Goal: Information Seeking & Learning: Learn about a topic

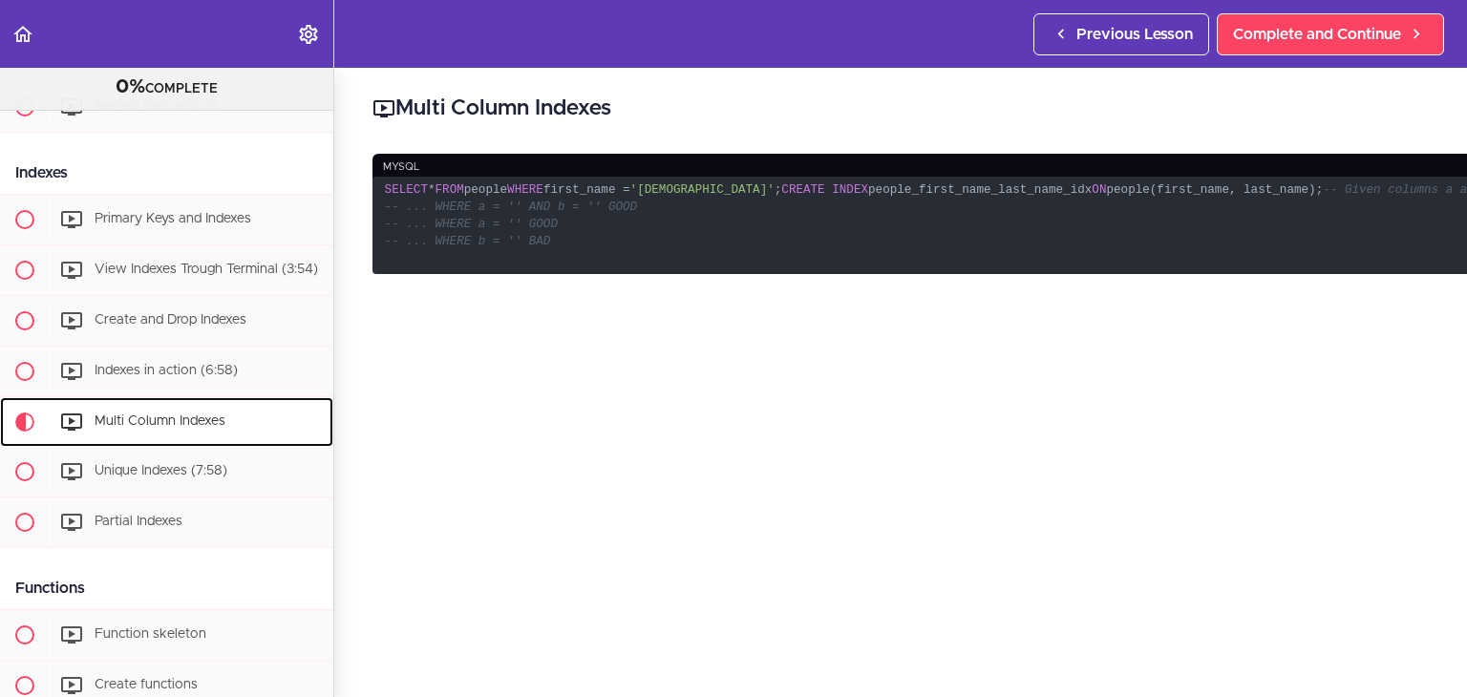
scroll to position [1256, 0]
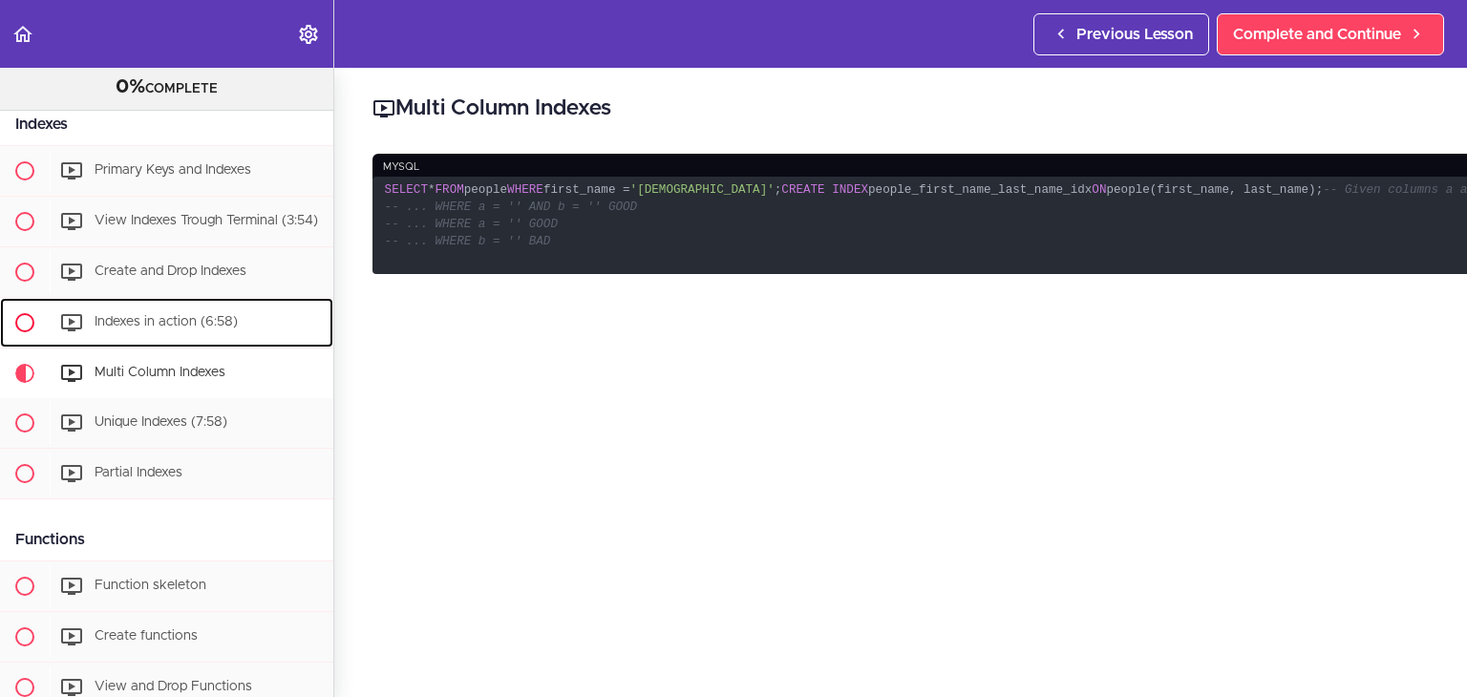
click at [196, 329] on span "Indexes in action (6:58)" at bounding box center [166, 321] width 143 height 13
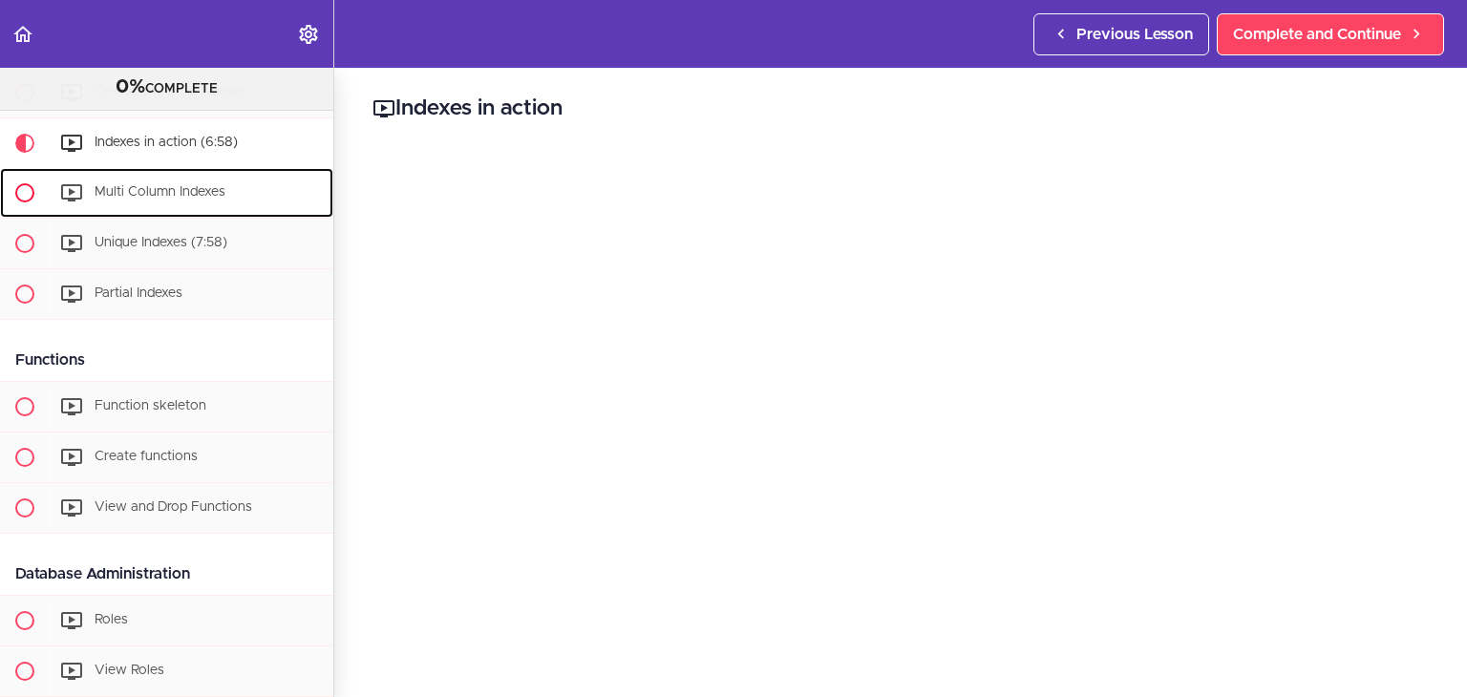
click at [144, 202] on div "Multi Column Indexes" at bounding box center [192, 193] width 284 height 42
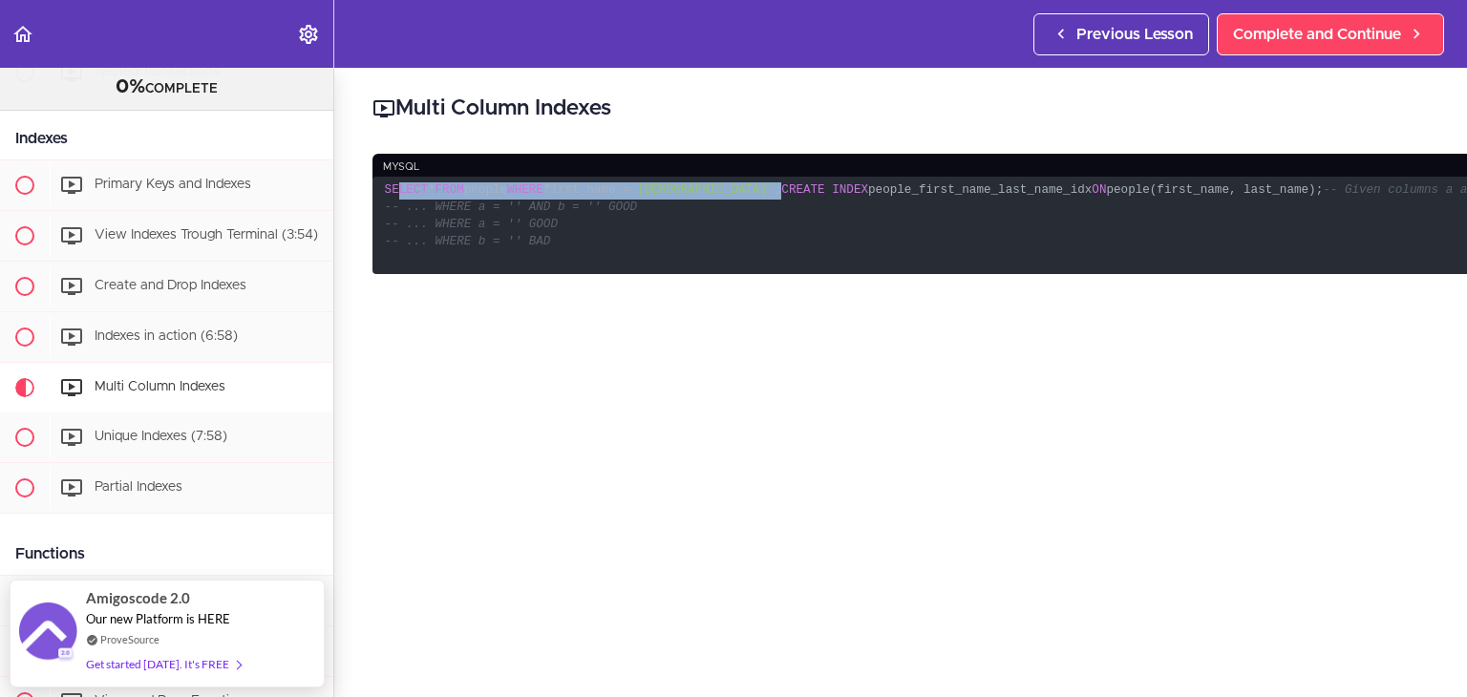
drag, startPoint x: 398, startPoint y: 178, endPoint x: 649, endPoint y: 211, distance: 253.4
click at [649, 211] on code "SELECT * FROM people WHERE first_name = '[PERSON_NAME]' ; CREATE INDEX people_f…" at bounding box center [940, 226] width 1136 height 98
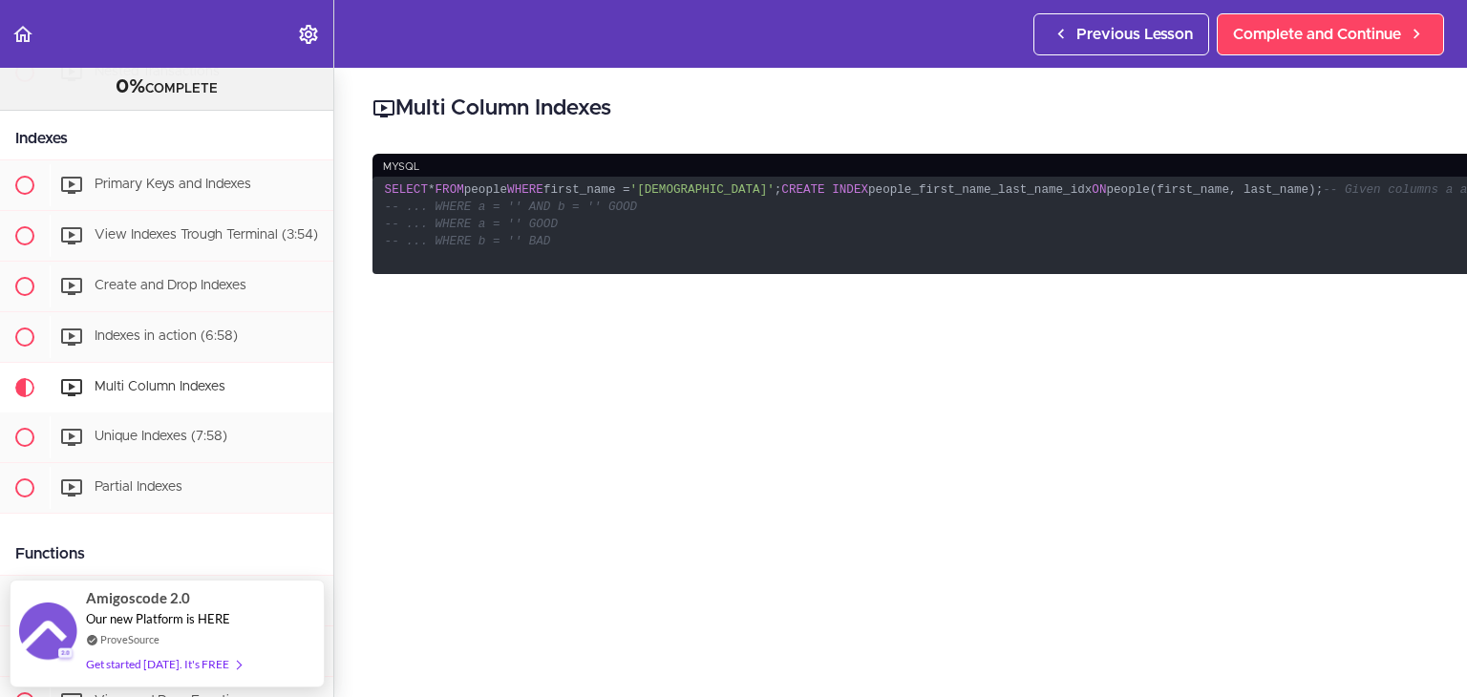
click at [781, 197] on span "CREATE" at bounding box center [802, 189] width 43 height 13
click at [684, 206] on code "SELECT * FROM people WHERE first_name = '[PERSON_NAME]' ; CREATE INDEX people_f…" at bounding box center [940, 226] width 1136 height 98
drag, startPoint x: 373, startPoint y: 234, endPoint x: 677, endPoint y: 235, distance: 303.7
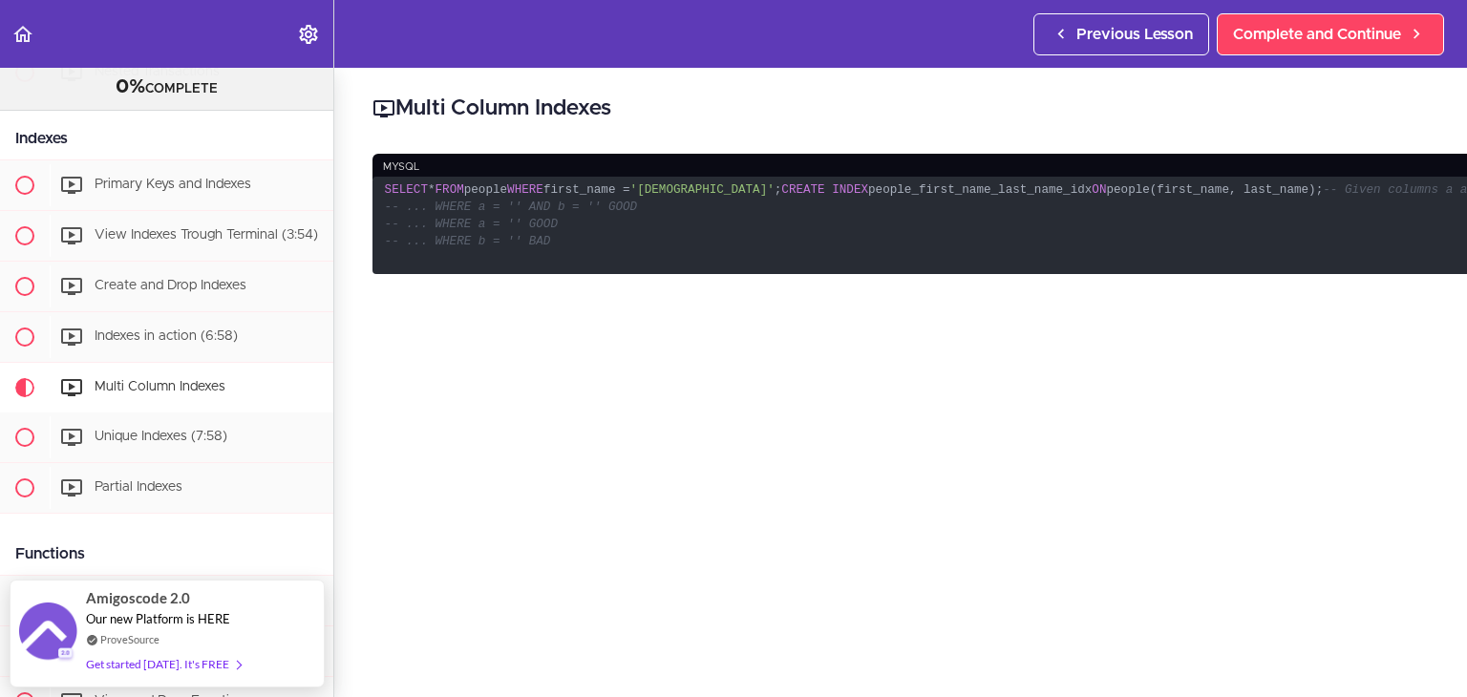
click at [720, 221] on code "SELECT * FROM people WHERE first_name = '[PERSON_NAME]' ; CREATE INDEX people_f…" at bounding box center [940, 226] width 1136 height 98
click at [672, 239] on code "SELECT * FROM people WHERE first_name = '[PERSON_NAME]' ; CREATE INDEX people_f…" at bounding box center [940, 226] width 1136 height 98
drag, startPoint x: 468, startPoint y: 257, endPoint x: 564, endPoint y: 253, distance: 96.5
click at [563, 253] on div "Multi Column Indexes mysql SELECT * FROM people WHERE first_name = '[PERSON_NAM…" at bounding box center [940, 382] width 1212 height 629
click at [568, 253] on code "SELECT * FROM people WHERE first_name = '[PERSON_NAME]' ; CREATE INDEX people_f…" at bounding box center [940, 226] width 1136 height 98
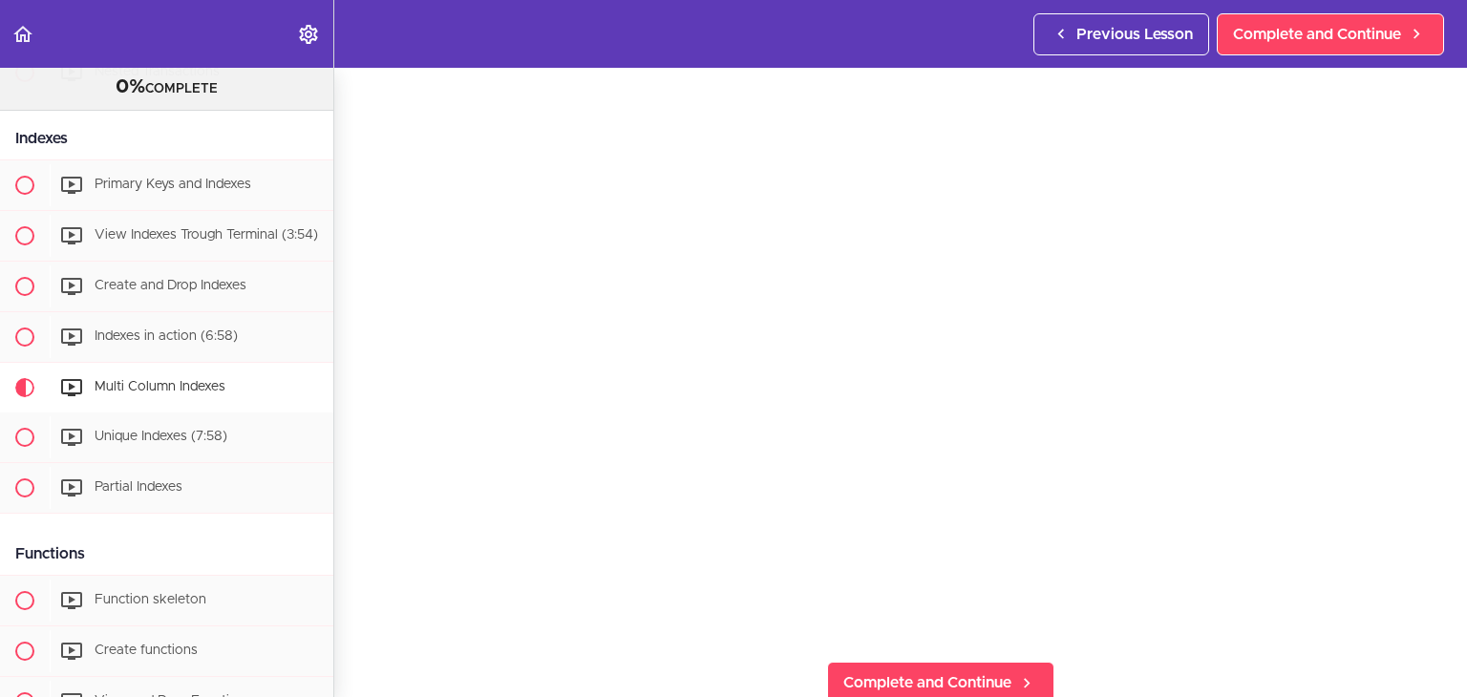
scroll to position [314, 0]
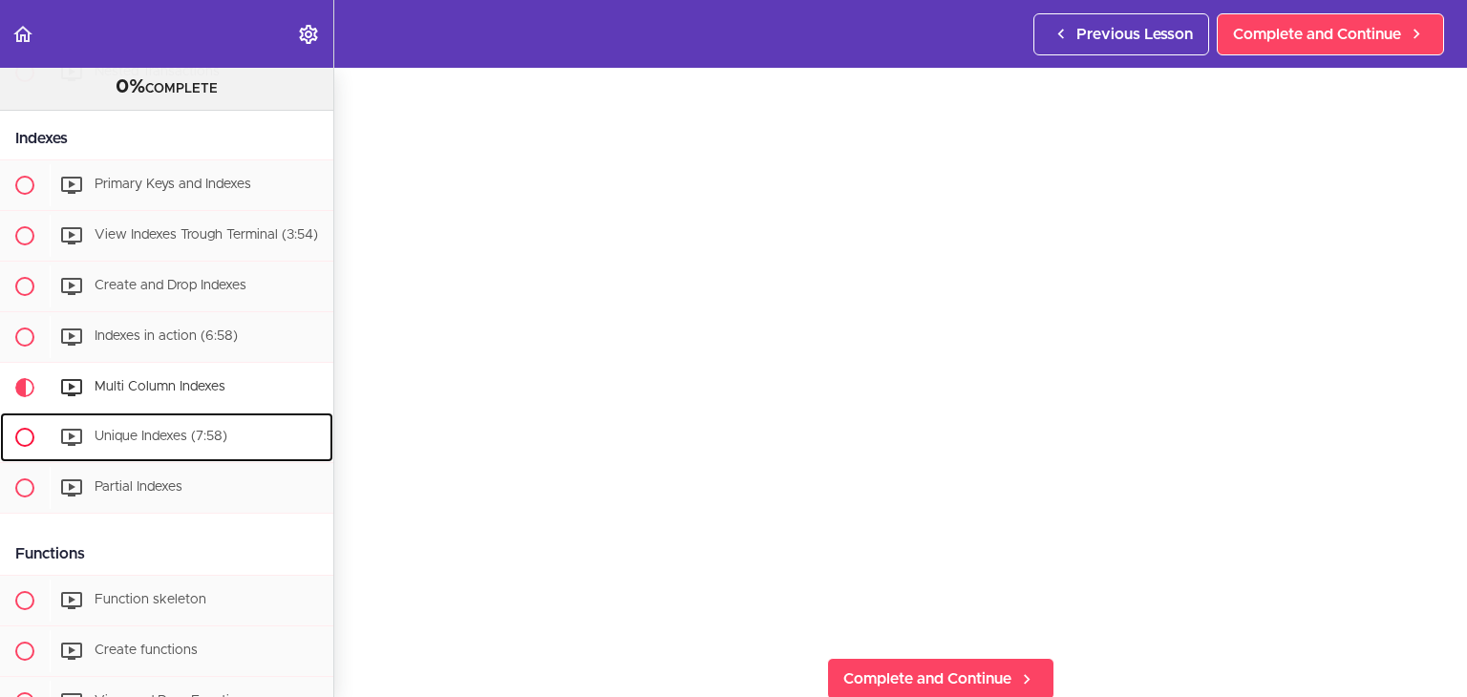
click at [157, 443] on span "Unique Indexes (7:58)" at bounding box center [161, 436] width 133 height 13
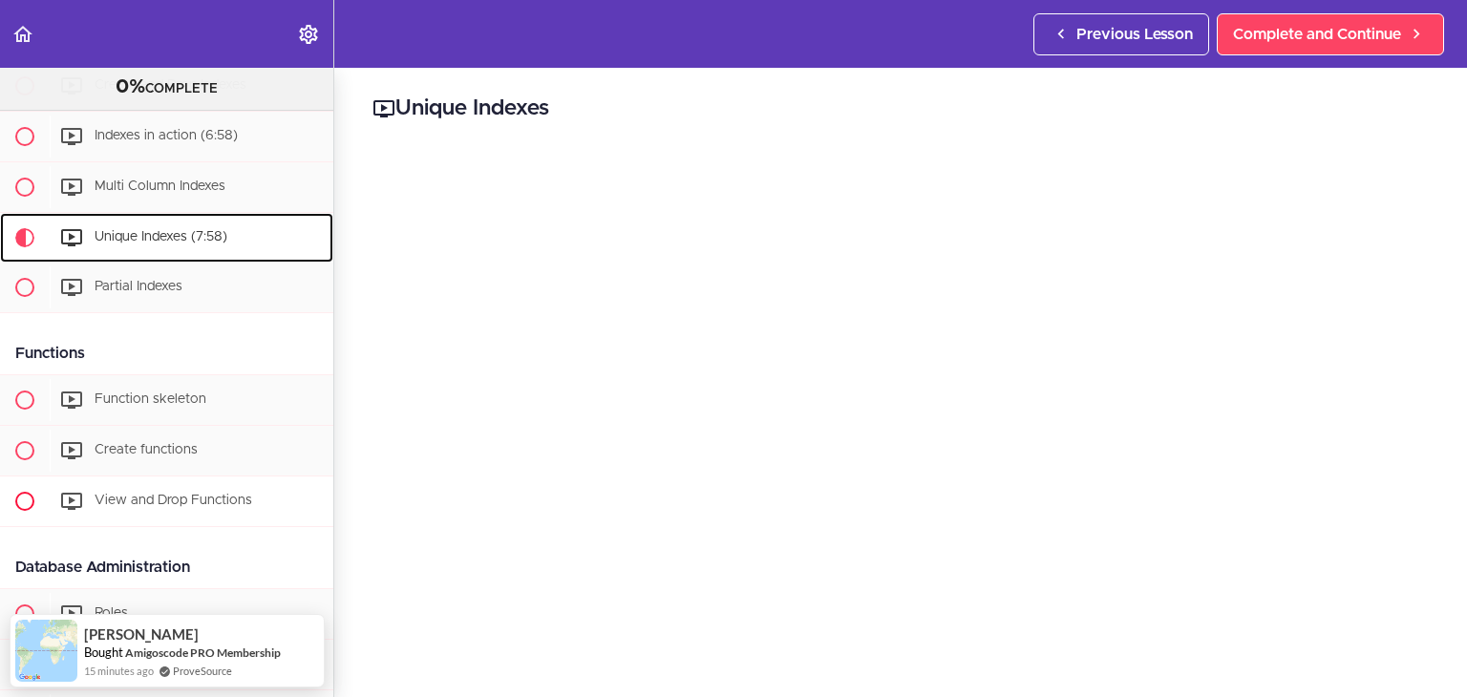
scroll to position [1440, 0]
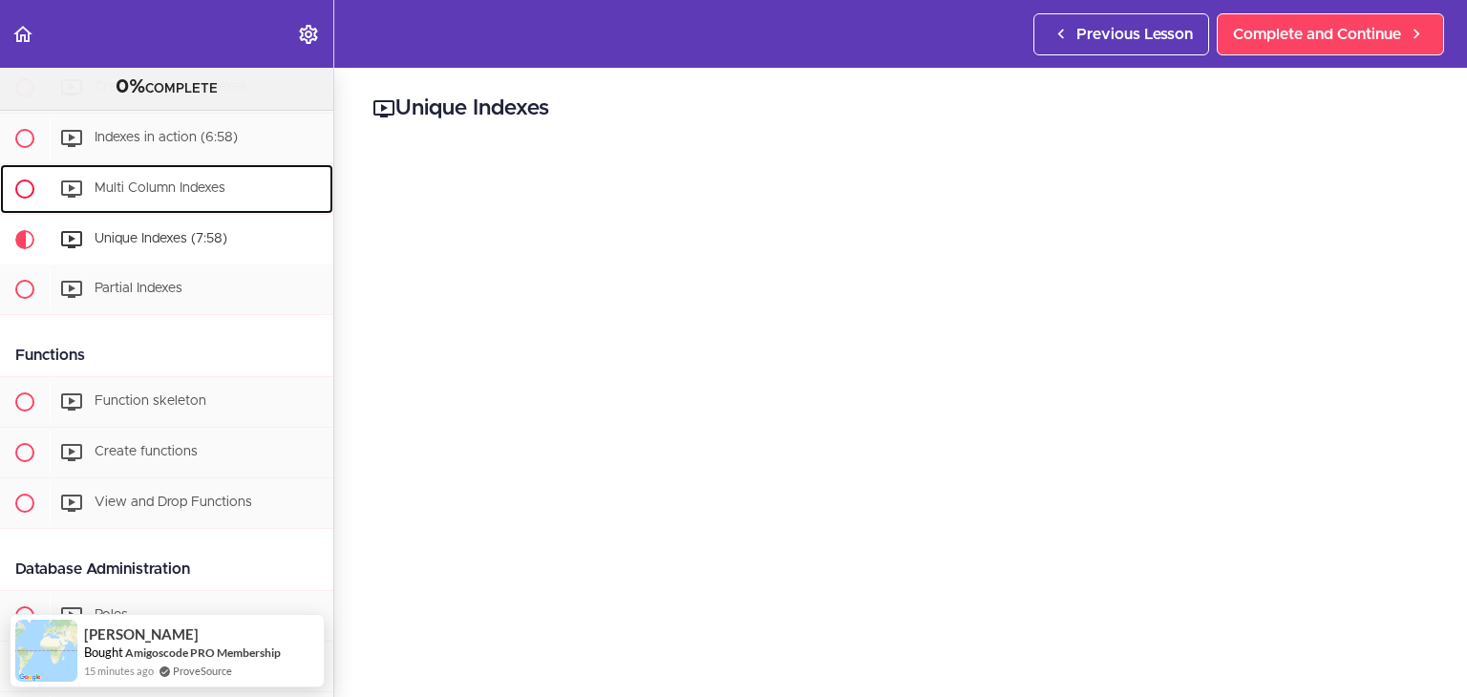
click at [115, 210] on div "Multi Column Indexes" at bounding box center [192, 189] width 284 height 42
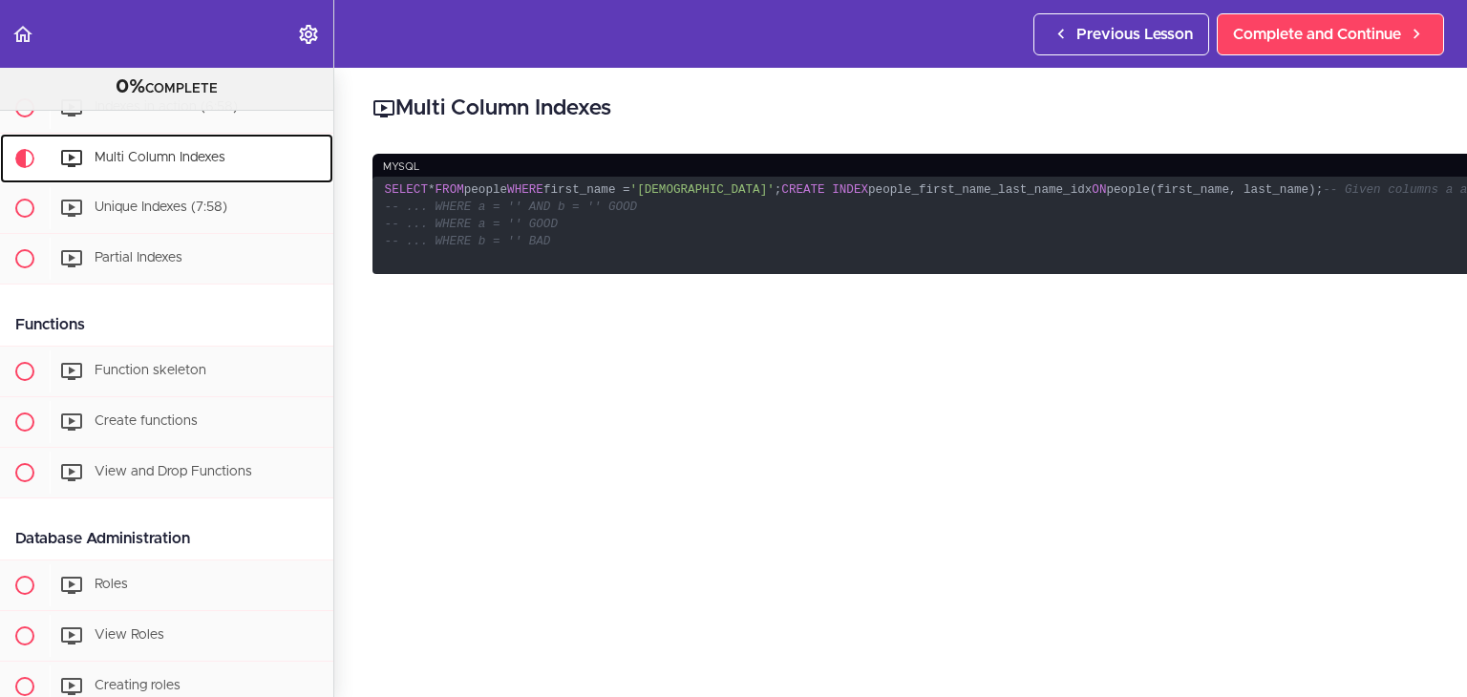
scroll to position [1486, 0]
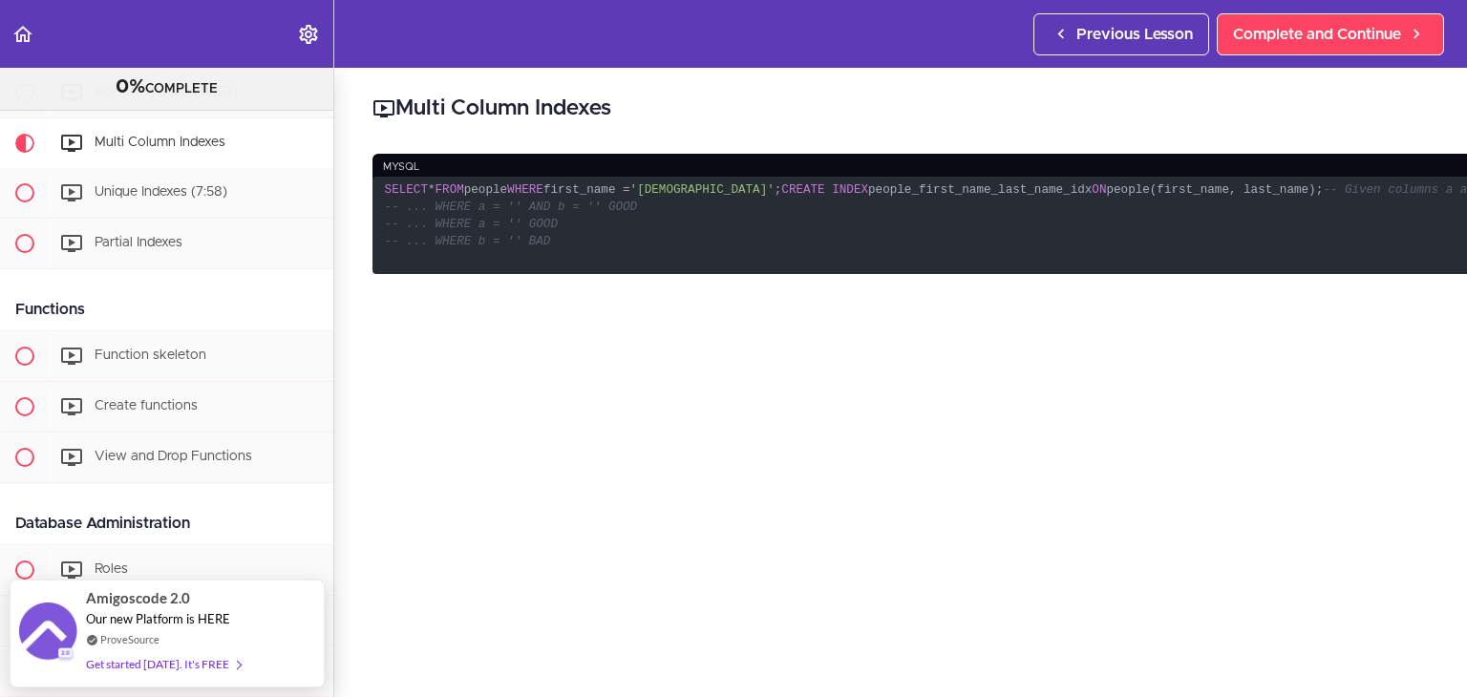
drag, startPoint x: 479, startPoint y: 235, endPoint x: 672, endPoint y: 225, distance: 193.2
click at [672, 225] on code "SELECT * FROM people WHERE first_name = '[PERSON_NAME]' ; CREATE INDEX people_f…" at bounding box center [940, 226] width 1136 height 98
click at [420, 259] on code "SELECT * FROM people WHERE first_name = '[PERSON_NAME]' ; CREATE INDEX people_f…" at bounding box center [940, 226] width 1136 height 98
click at [420, 258] on code "SELECT * FROM people WHERE first_name = '[PERSON_NAME]' ; CREATE INDEX people_f…" at bounding box center [940, 226] width 1136 height 98
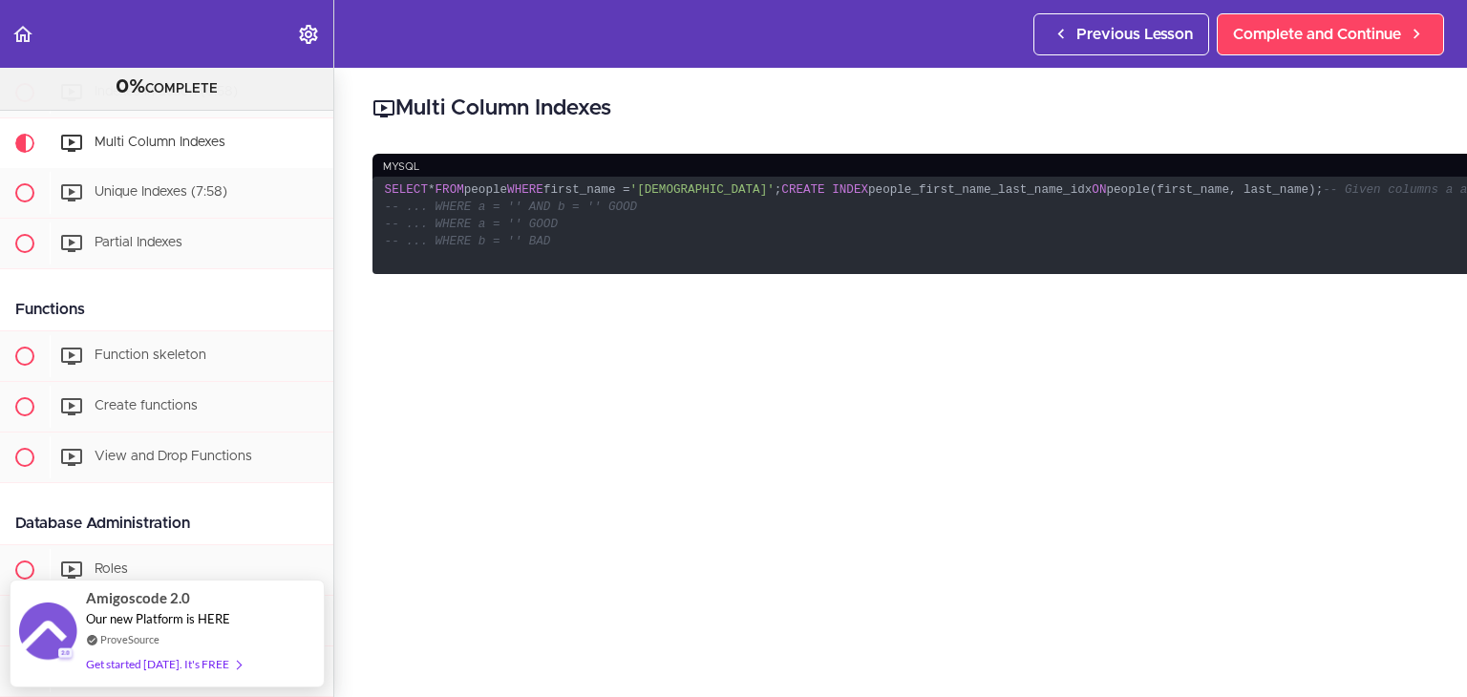
click at [451, 219] on code "SELECT * FROM people WHERE first_name = '[PERSON_NAME]' ; CREATE INDEX people_f…" at bounding box center [940, 226] width 1136 height 98
drag, startPoint x: 447, startPoint y: 259, endPoint x: 604, endPoint y: 256, distance: 156.7
click at [604, 256] on code "SELECT * FROM people WHERE first_name = '[PERSON_NAME]' ; CREATE INDEX people_f…" at bounding box center [940, 226] width 1136 height 98
click at [713, 170] on div "mysql" at bounding box center [940, 167] width 1136 height 26
click at [417, 257] on code "SELECT * FROM people WHERE first_name = '[PERSON_NAME]' ; CREATE INDEX people_f…" at bounding box center [940, 226] width 1136 height 98
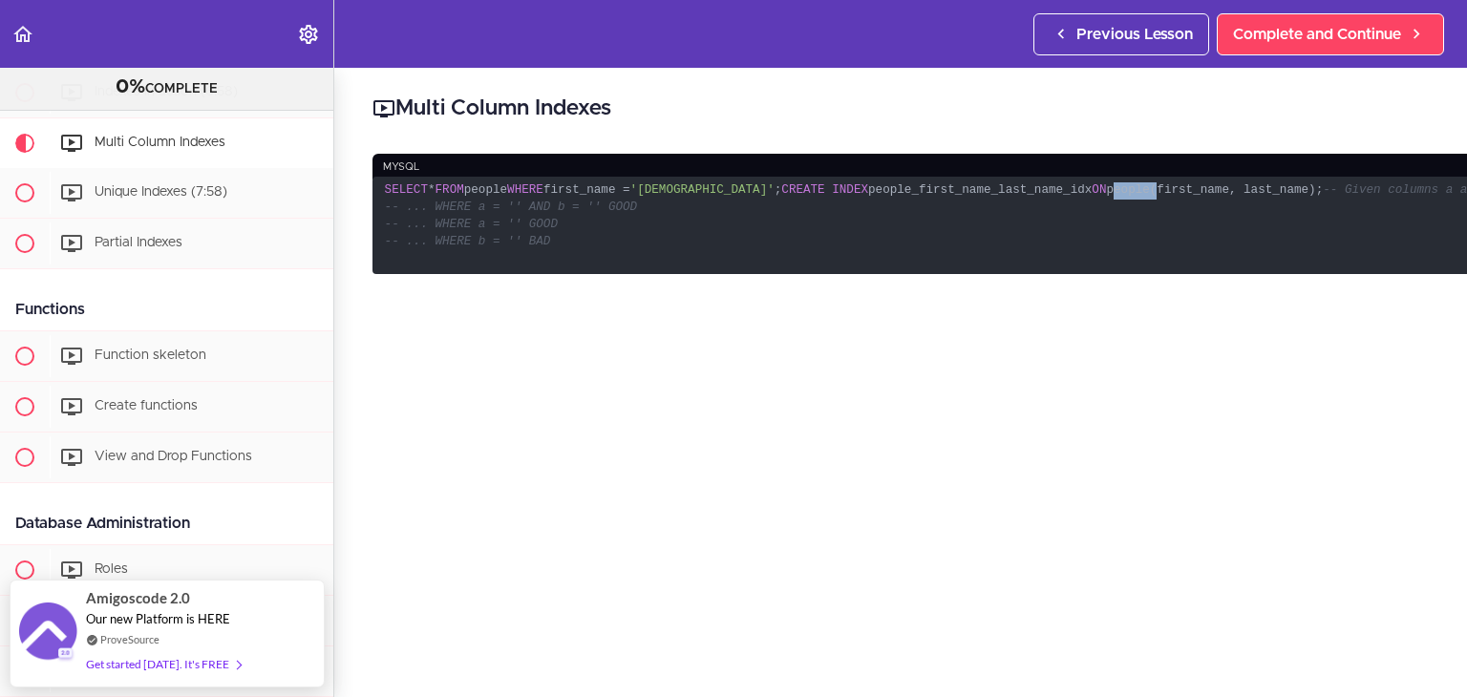
click at [417, 257] on code "SELECT * FROM people WHERE first_name = '[PERSON_NAME]' ; CREATE INDEX people_f…" at bounding box center [940, 226] width 1136 height 98
click at [404, 263] on code "SELECT * FROM people WHERE first_name = '[PERSON_NAME]' ; CREATE INDEX people_f…" at bounding box center [940, 226] width 1136 height 98
drag, startPoint x: 409, startPoint y: 260, endPoint x: 645, endPoint y: 264, distance: 235.9
click at [645, 264] on code "SELECT * FROM people WHERE first_name = '[PERSON_NAME]' ; CREATE INDEX people_f…" at bounding box center [940, 226] width 1136 height 98
click at [646, 246] on code "SELECT * FROM people WHERE first_name = '[PERSON_NAME]' ; CREATE INDEX people_f…" at bounding box center [940, 226] width 1136 height 98
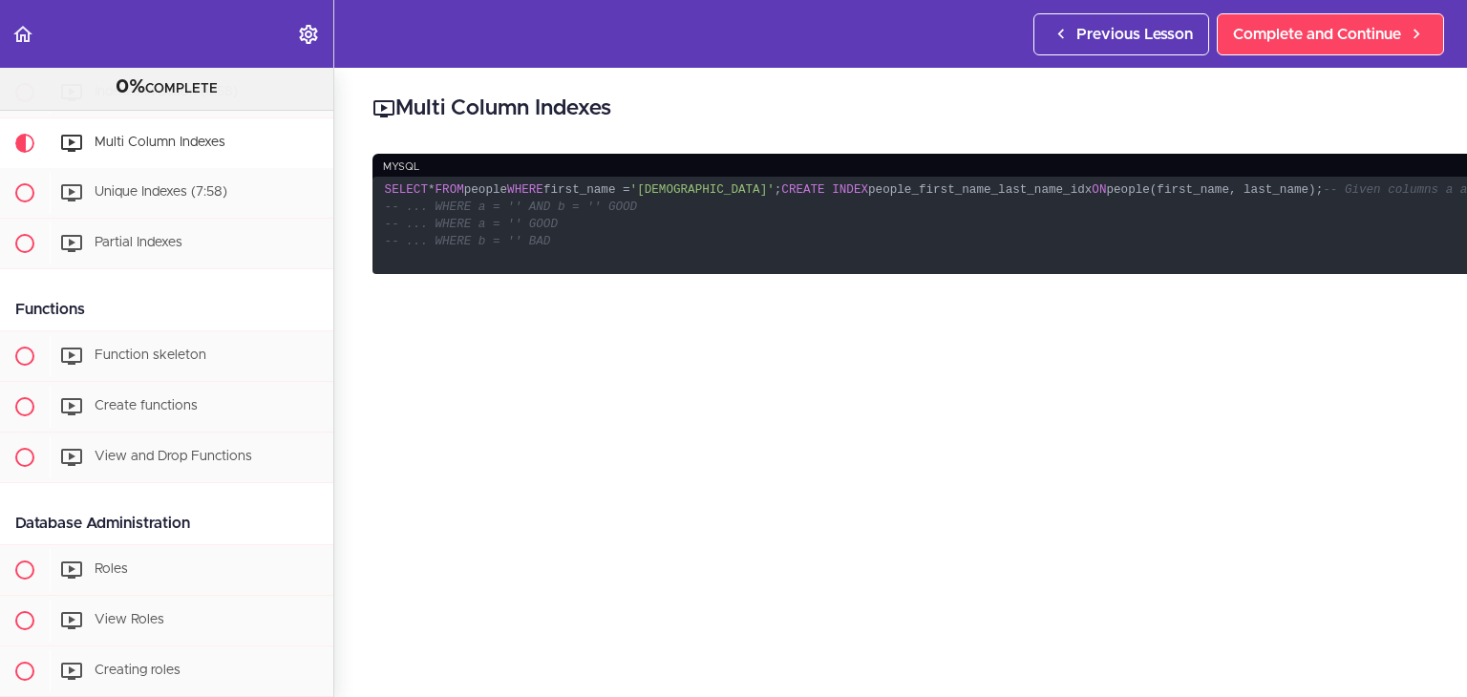
click at [520, 240] on code "SELECT * FROM people WHERE first_name = '[PERSON_NAME]' ; CREATE INDEX people_f…" at bounding box center [940, 226] width 1136 height 98
click at [423, 257] on code "SELECT * FROM people WHERE first_name = '[PERSON_NAME]' ; CREATE INDEX people_f…" at bounding box center [940, 226] width 1136 height 98
drag, startPoint x: 397, startPoint y: 258, endPoint x: 427, endPoint y: 259, distance: 29.6
click at [427, 259] on code "SELECT * FROM people WHERE first_name = '[PERSON_NAME]' ; CREATE INDEX people_f…" at bounding box center [940, 226] width 1136 height 98
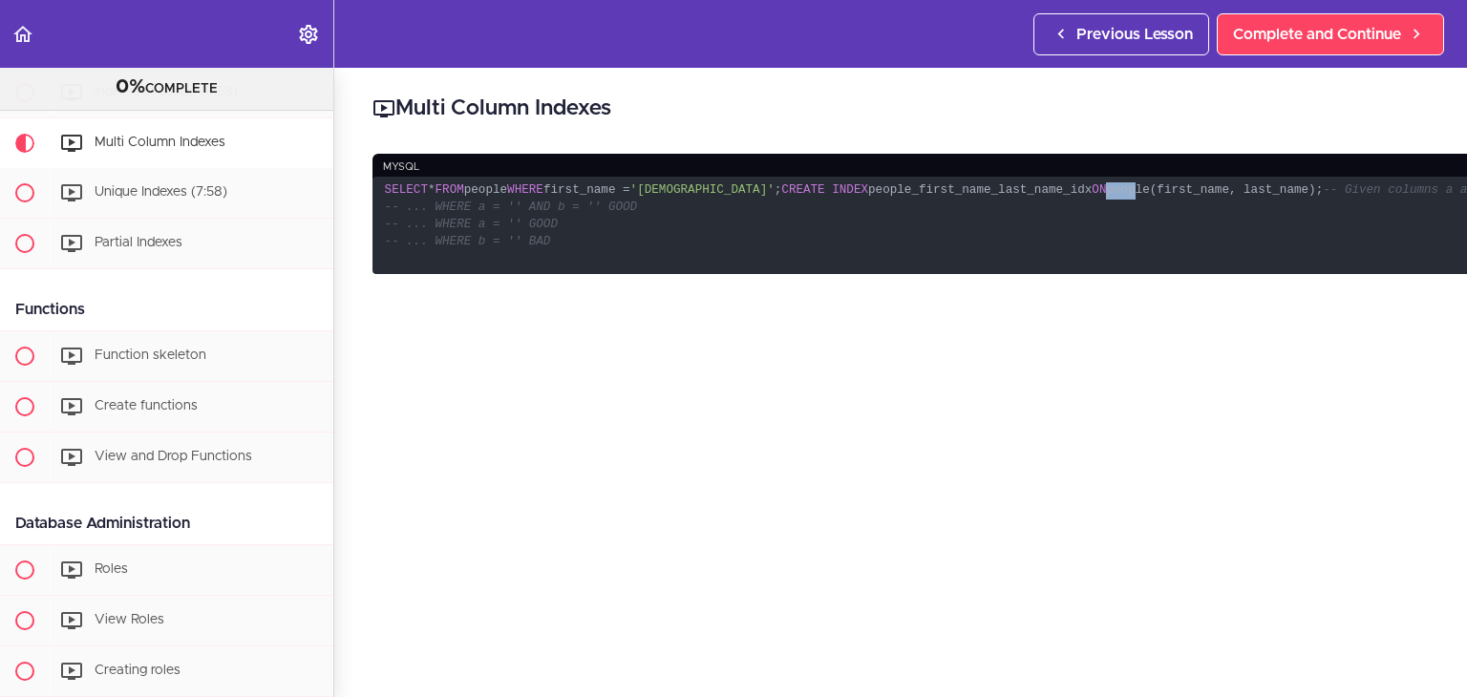
click at [427, 259] on code "SELECT * FROM people WHERE first_name = '[PERSON_NAME]' ; CREATE INDEX people_f…" at bounding box center [940, 226] width 1136 height 98
click at [455, 268] on code "SELECT * FROM people WHERE first_name = '[PERSON_NAME]' ; CREATE INDEX people_f…" at bounding box center [940, 226] width 1136 height 98
drag, startPoint x: 443, startPoint y: 261, endPoint x: 638, endPoint y: 257, distance: 194.9
click at [638, 257] on code "SELECT * FROM people WHERE first_name = '[PERSON_NAME]' ; CREATE INDEX people_f…" at bounding box center [940, 226] width 1136 height 98
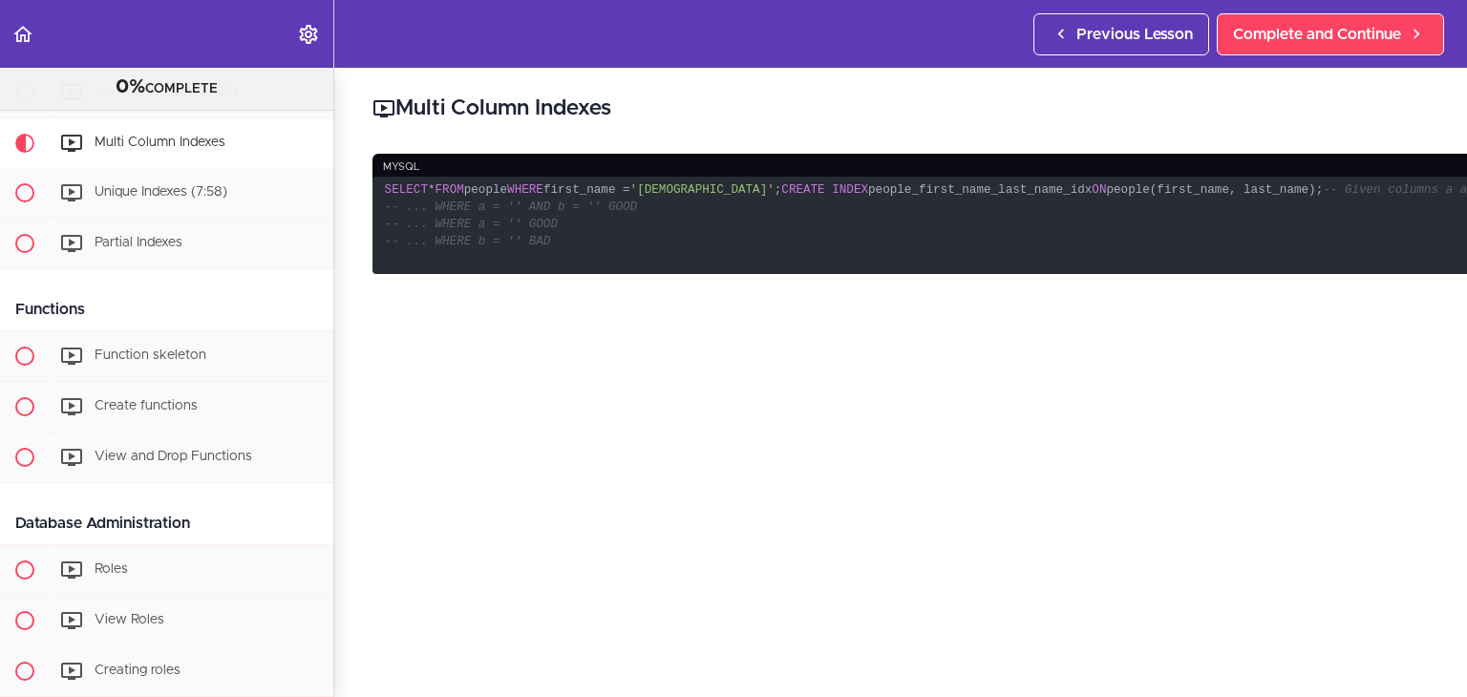
click at [705, 223] on code "SELECT * FROM people WHERE first_name = '[PERSON_NAME]' ; CREATE INDEX people_f…" at bounding box center [940, 226] width 1136 height 98
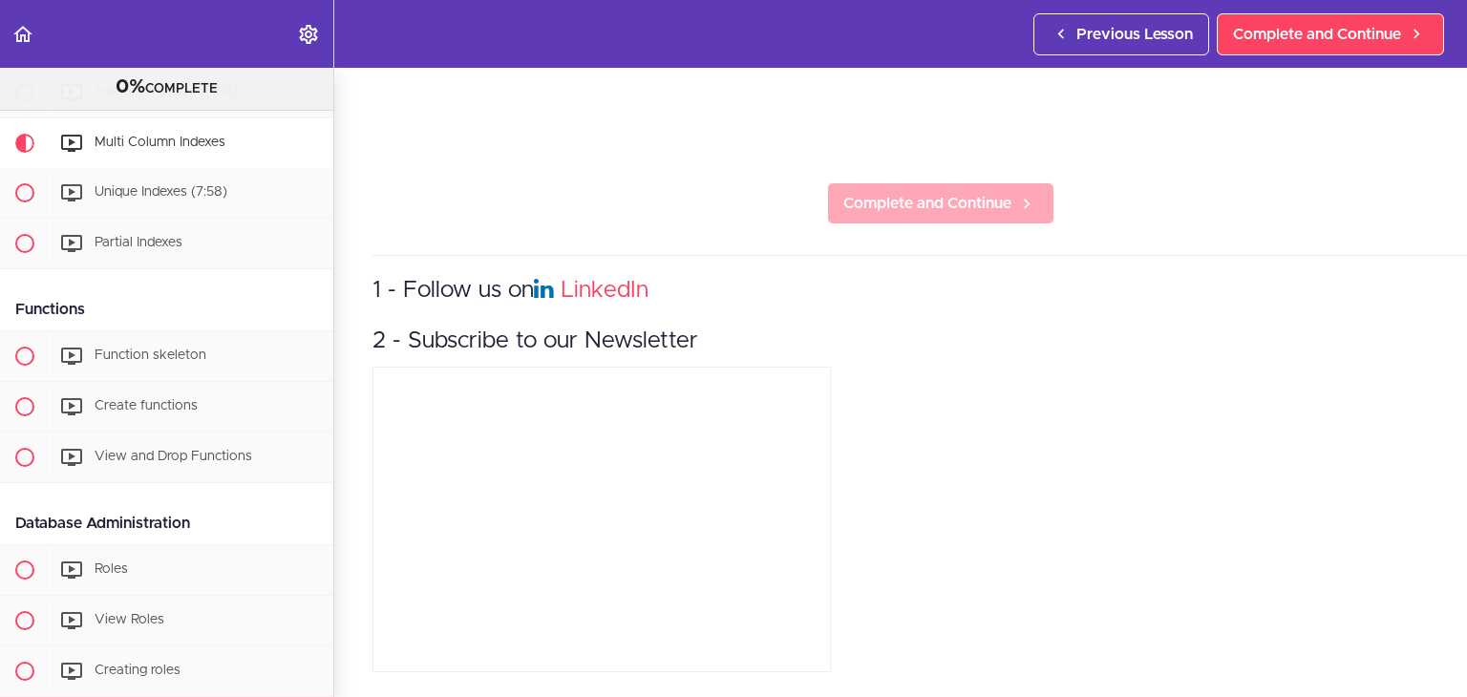
scroll to position [855, 0]
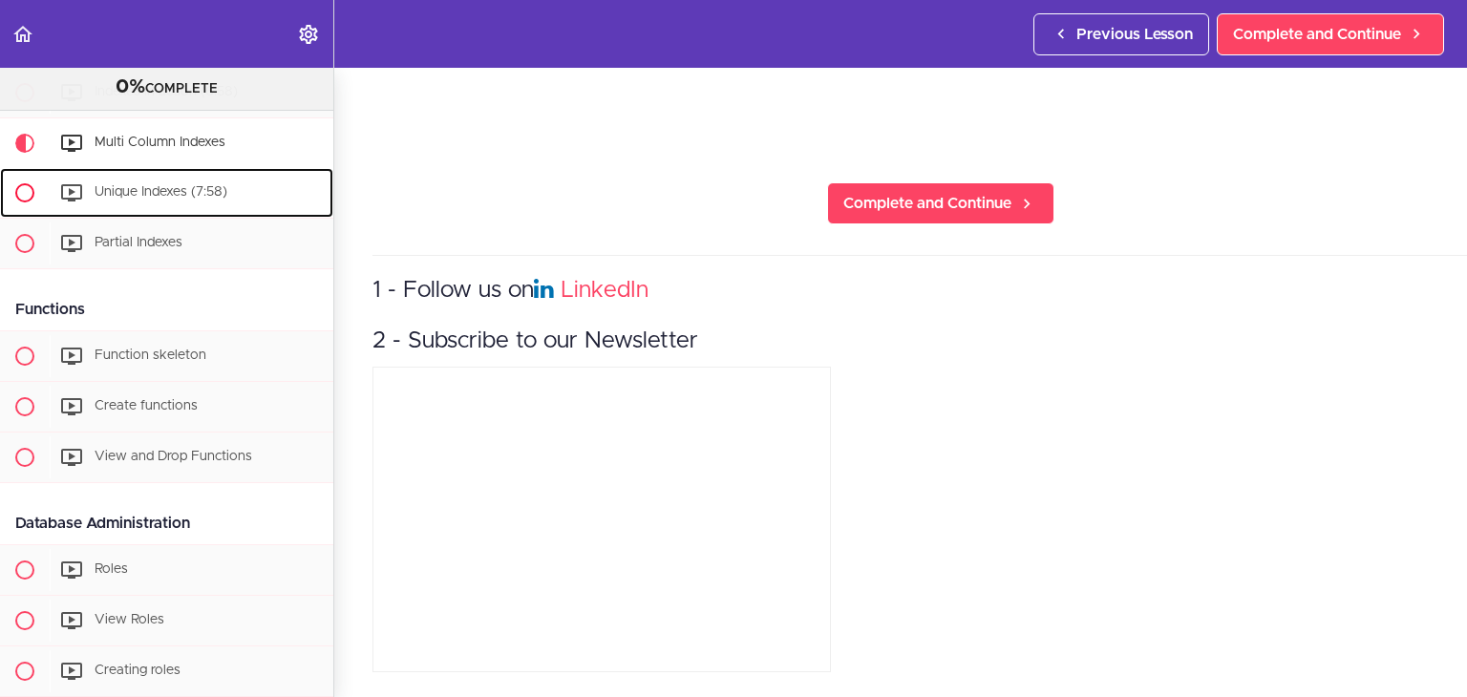
click at [145, 199] on span "Unique Indexes (7:58)" at bounding box center [161, 191] width 133 height 13
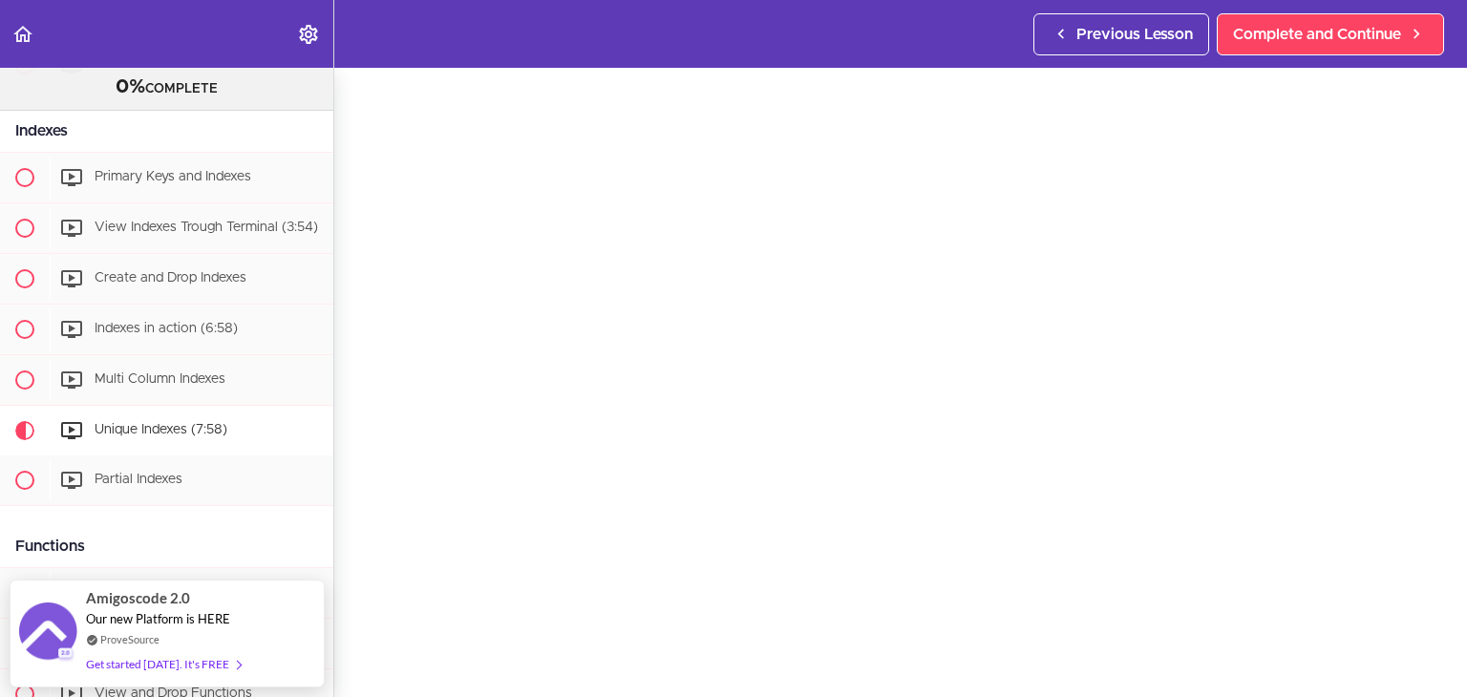
scroll to position [69, 0]
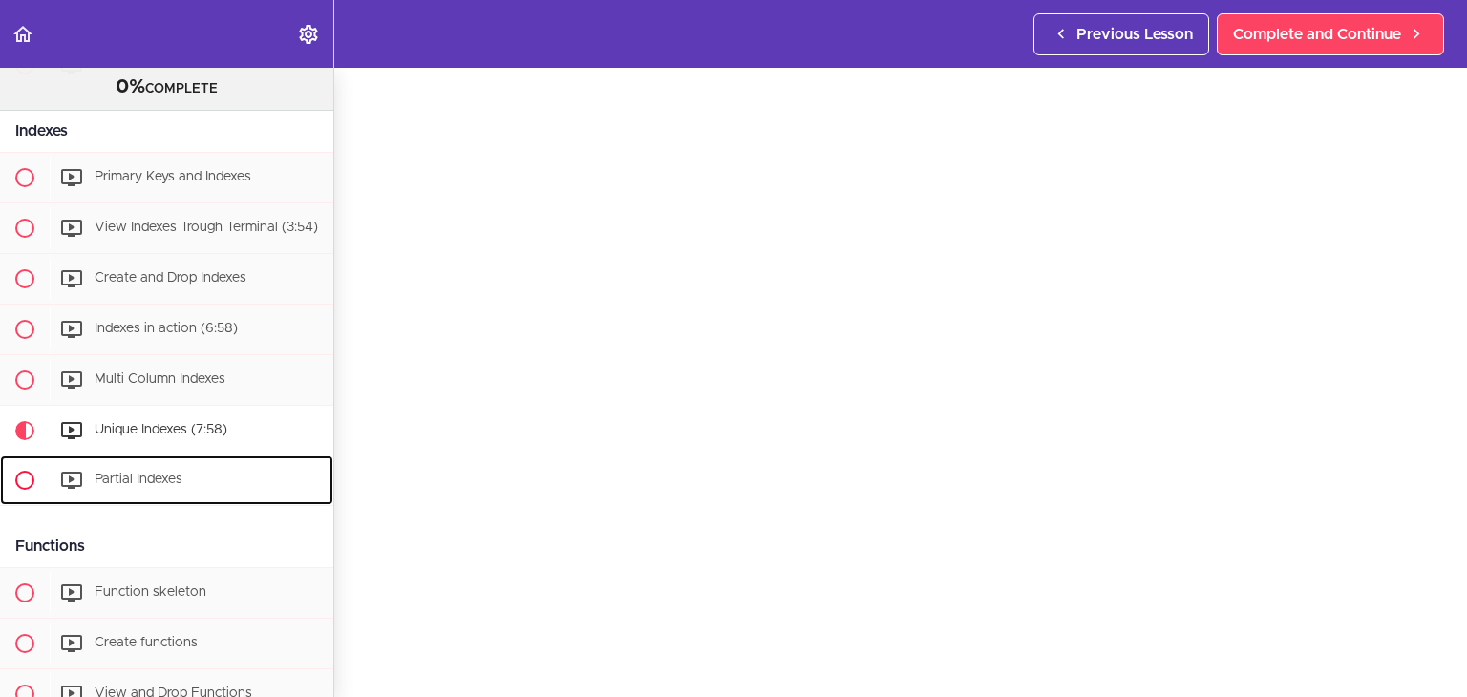
click at [206, 501] on div "Partial Indexes" at bounding box center [192, 480] width 284 height 42
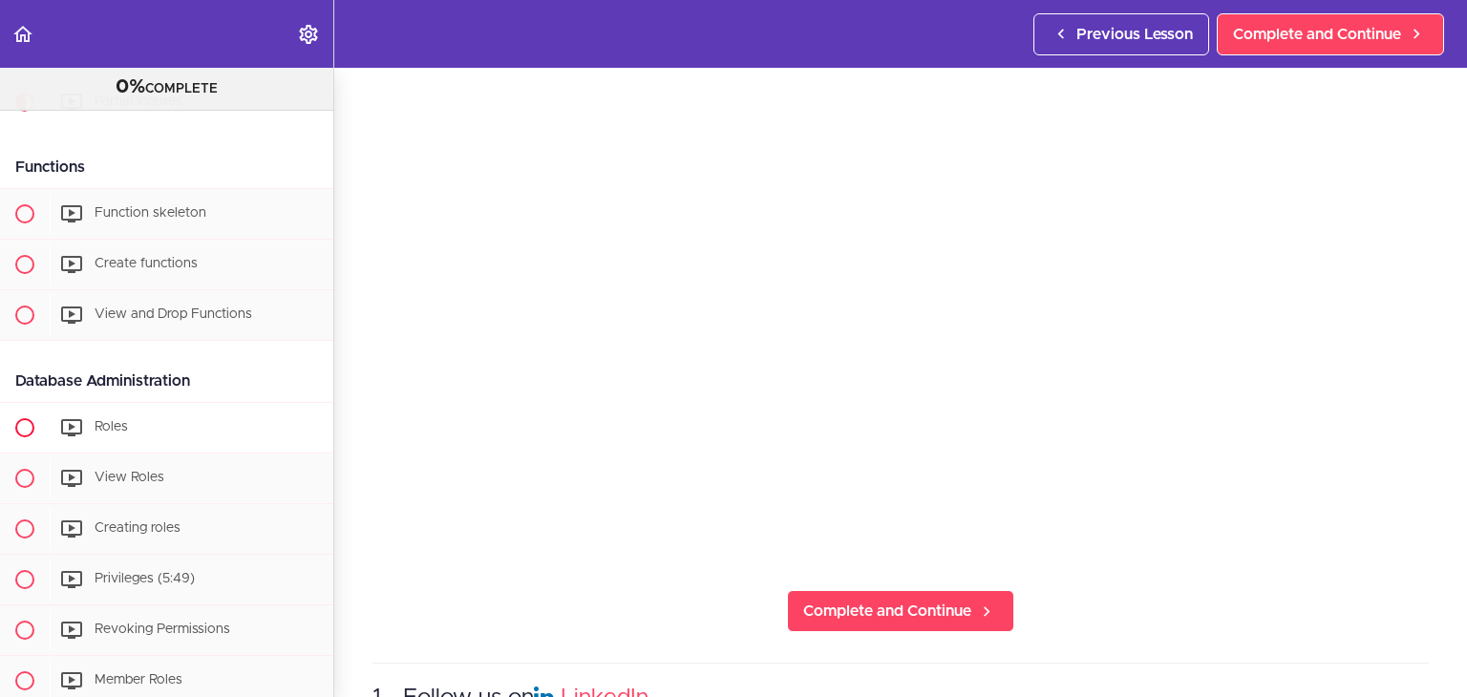
scroll to position [1624, 0]
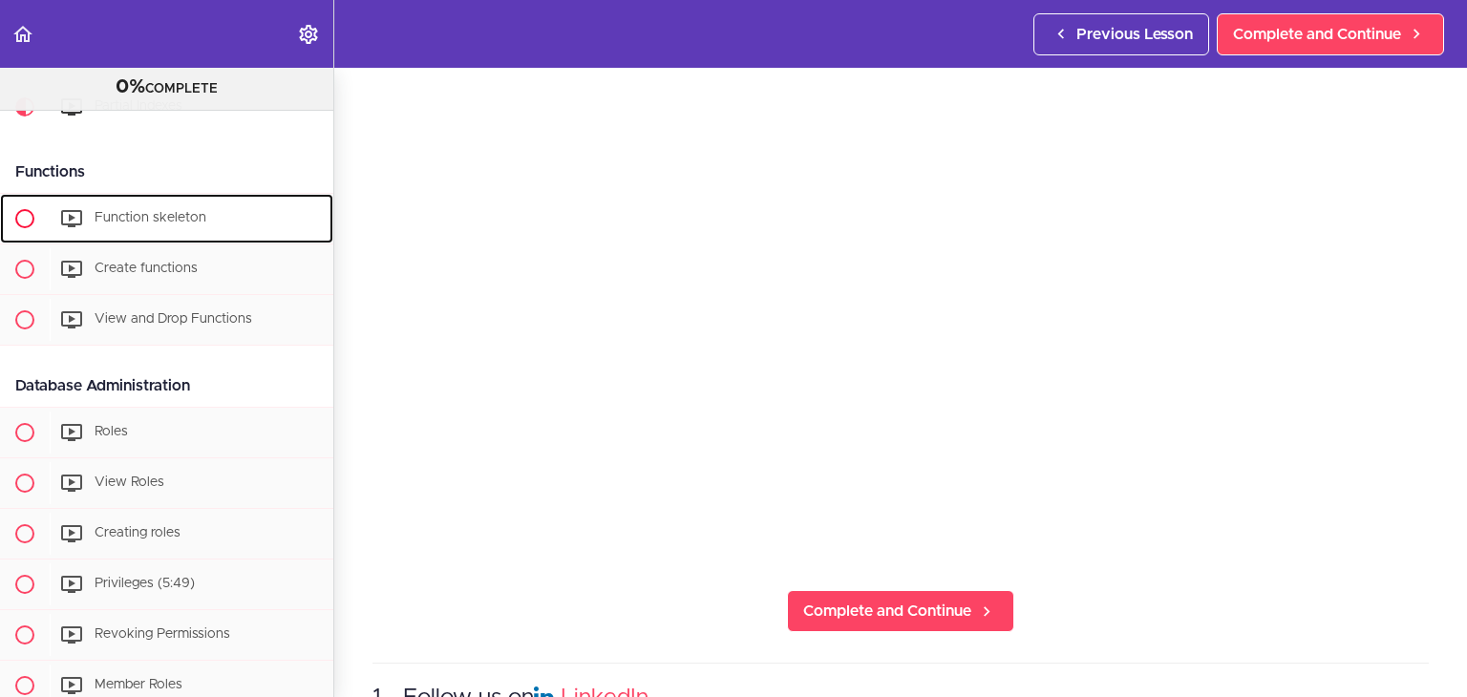
click at [199, 224] on span "Function skeleton" at bounding box center [151, 217] width 112 height 13
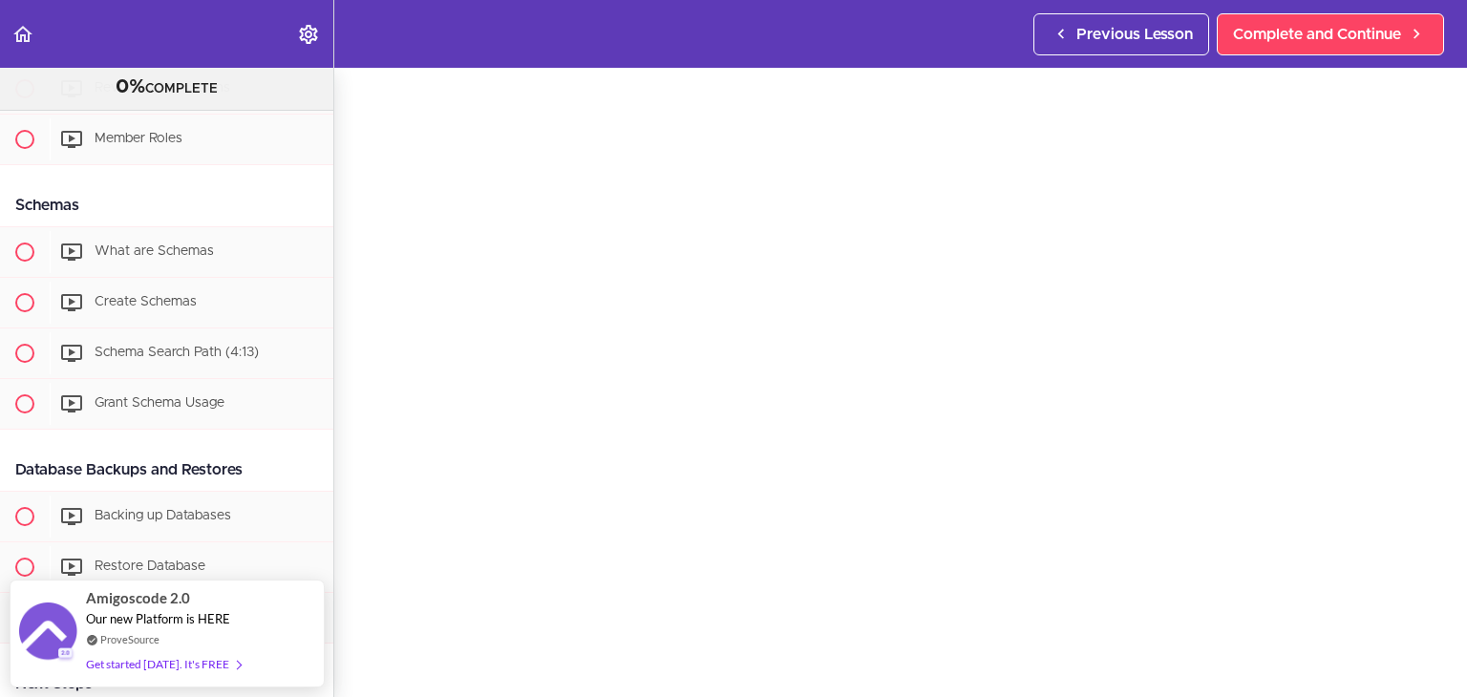
scroll to position [2177, 0]
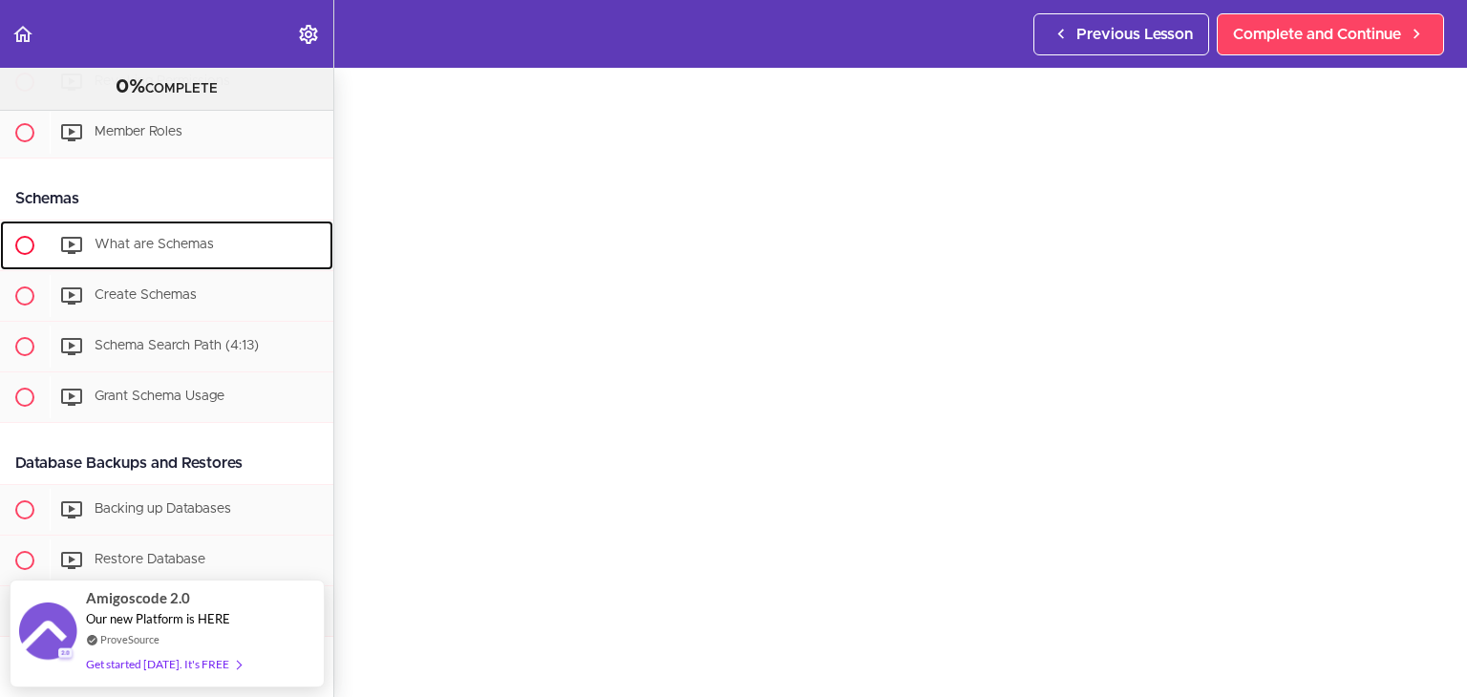
click at [189, 242] on div "What are Schemas" at bounding box center [192, 245] width 284 height 42
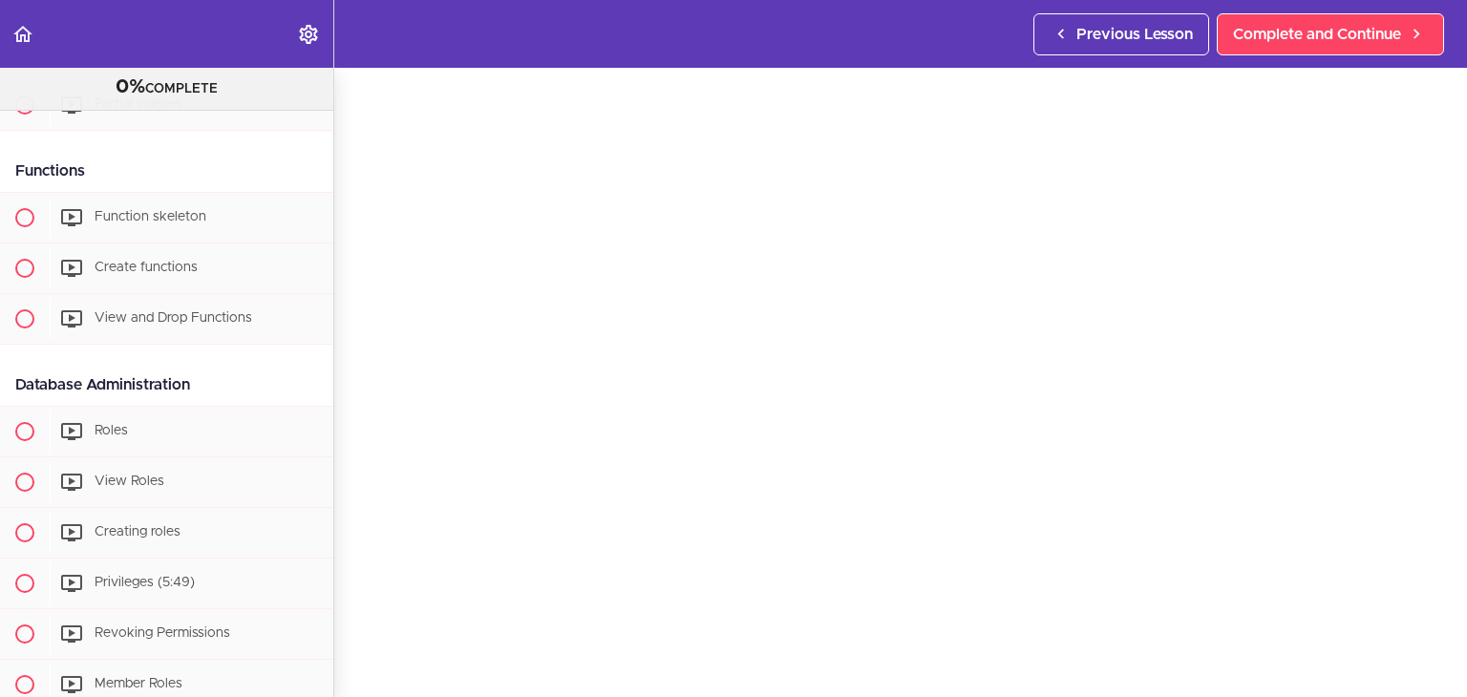
scroll to position [1638, 0]
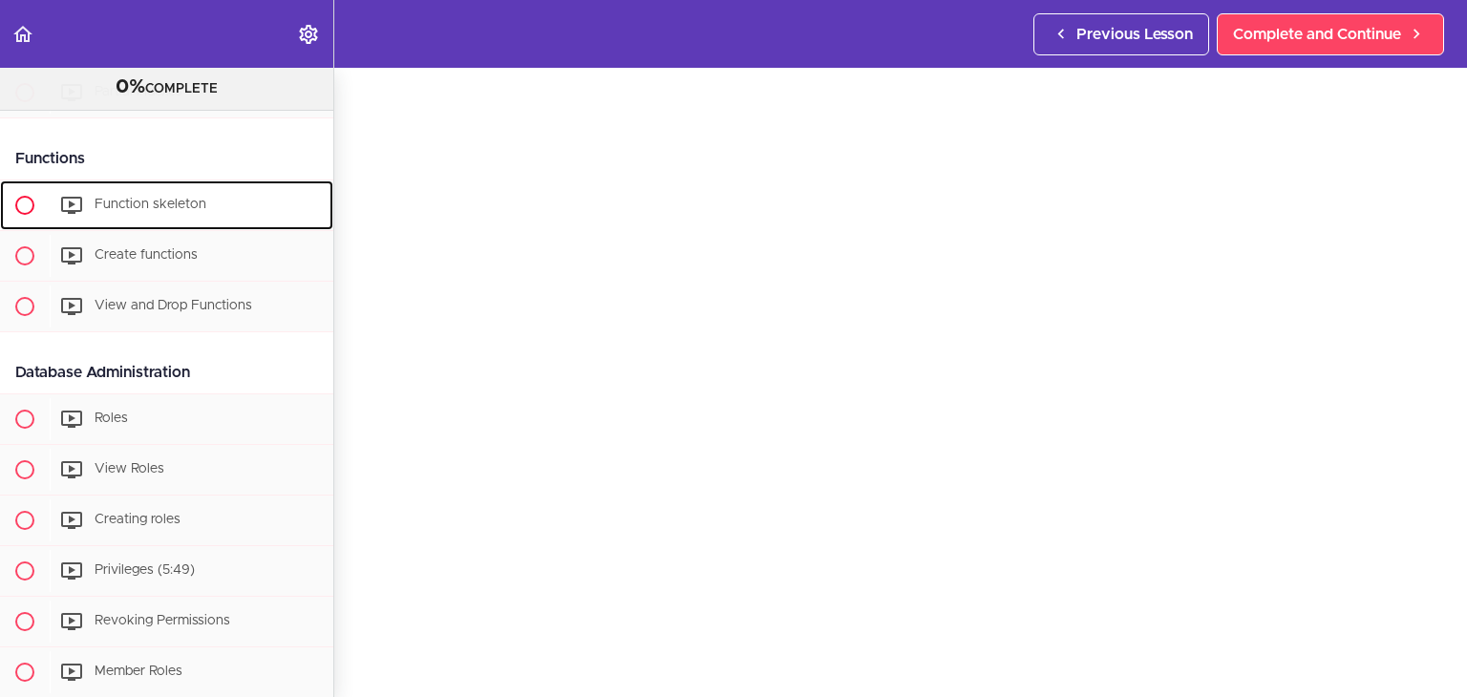
click at [191, 226] on div "Function skeleton" at bounding box center [192, 205] width 284 height 42
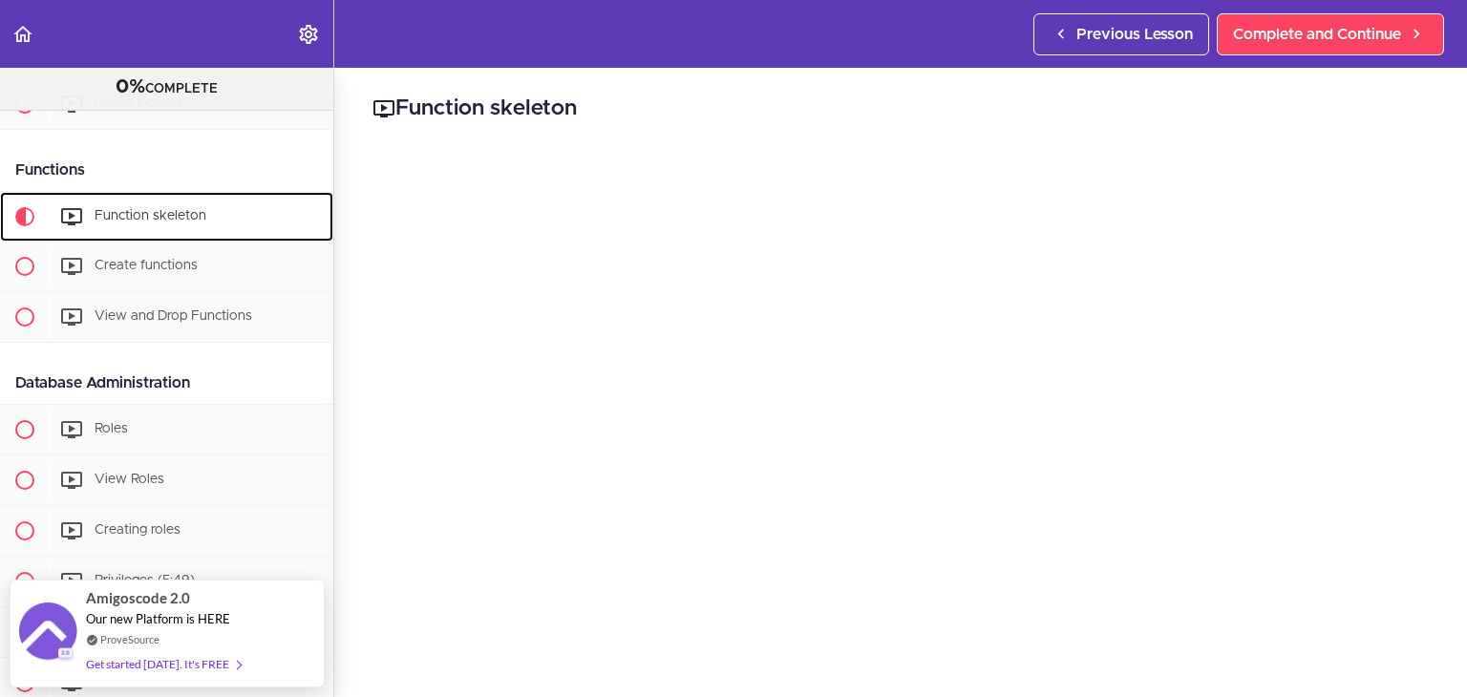
scroll to position [1678, 0]
